Goal: Task Accomplishment & Management: Complete application form

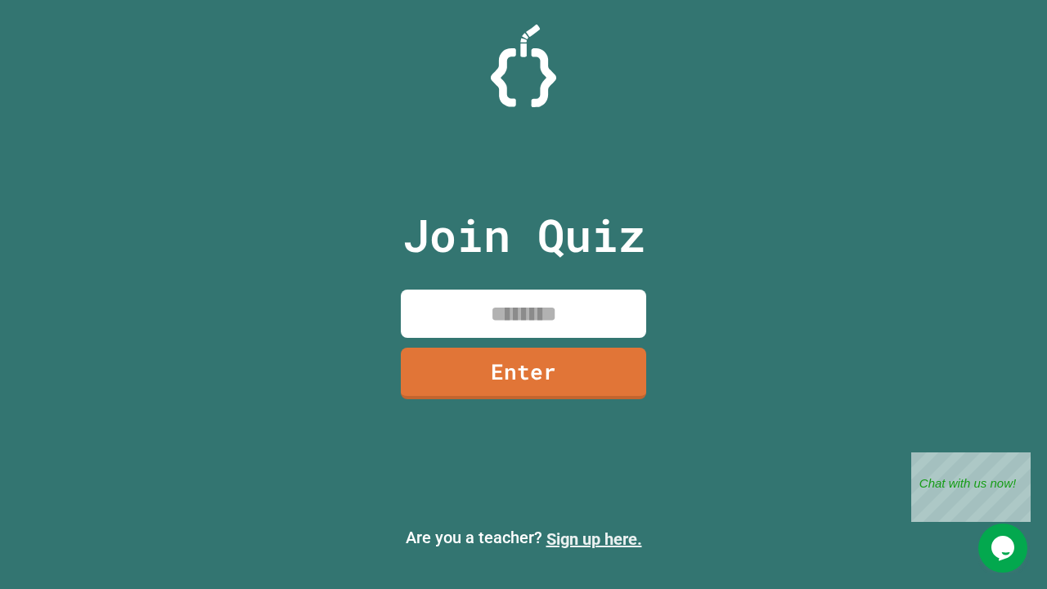
click at [594, 539] on link "Sign up here." at bounding box center [595, 539] width 96 height 20
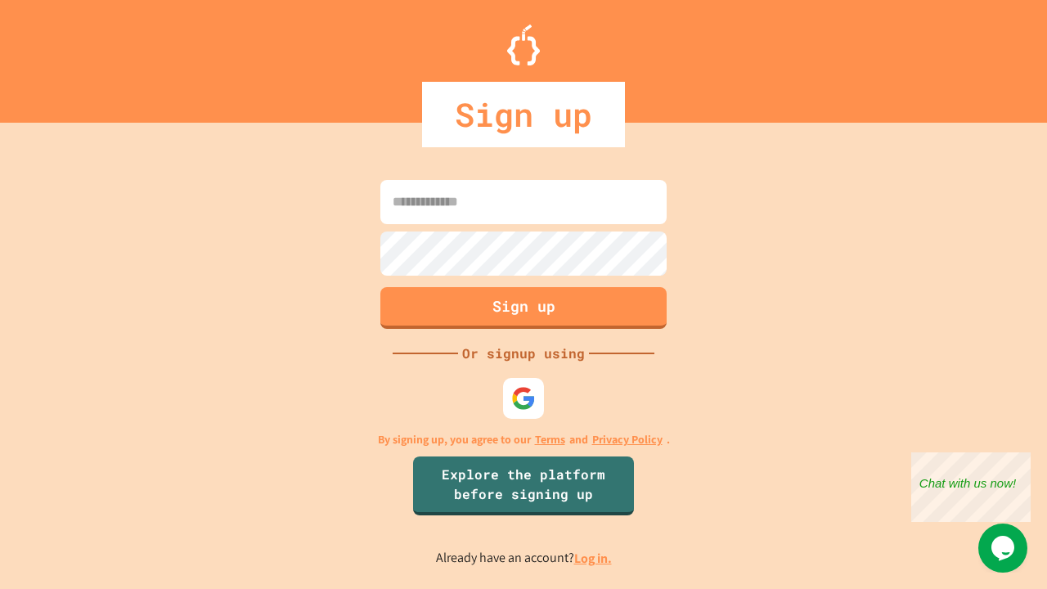
click at [594, 558] on link "Log in." at bounding box center [593, 558] width 38 height 17
